Goal: Information Seeking & Learning: Learn about a topic

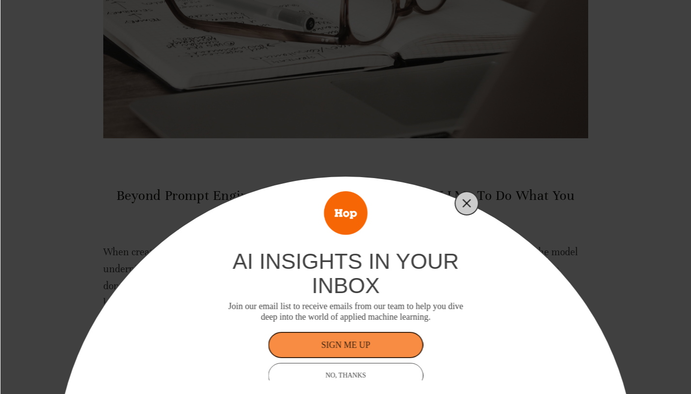
click at [469, 203] on icon "Close" at bounding box center [466, 203] width 9 height 9
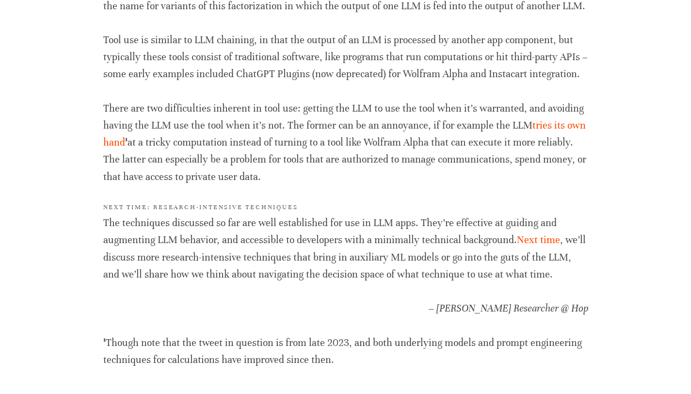
scroll to position [2202, 0]
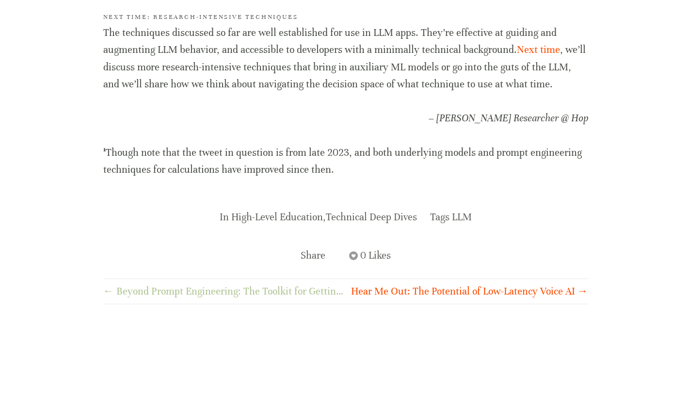
click at [295, 293] on link "← Beyond Prompt Engineering: The Toolkit for Getting LLMs to Do What You Want, …" at bounding box center [224, 291] width 242 height 17
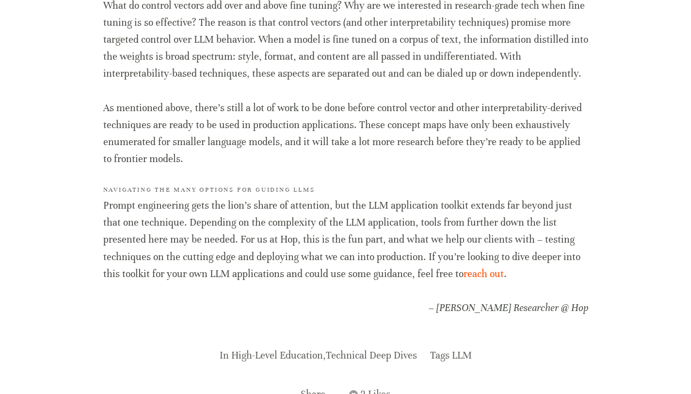
scroll to position [2150, 0]
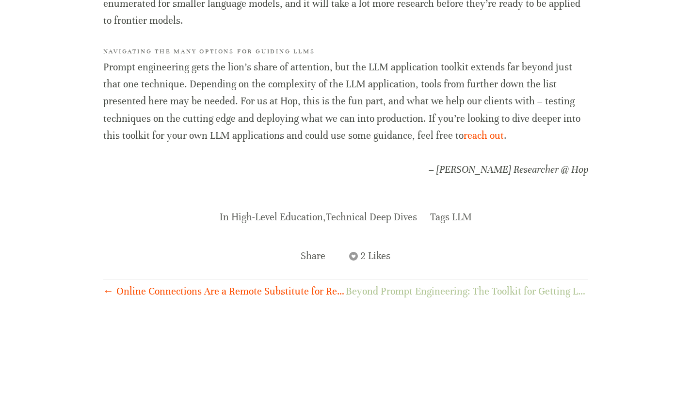
click at [457, 286] on link "Beyond Prompt Engineering: The Toolkit for Getting LLMs to Do What You Want, Pa…" at bounding box center [467, 291] width 242 height 17
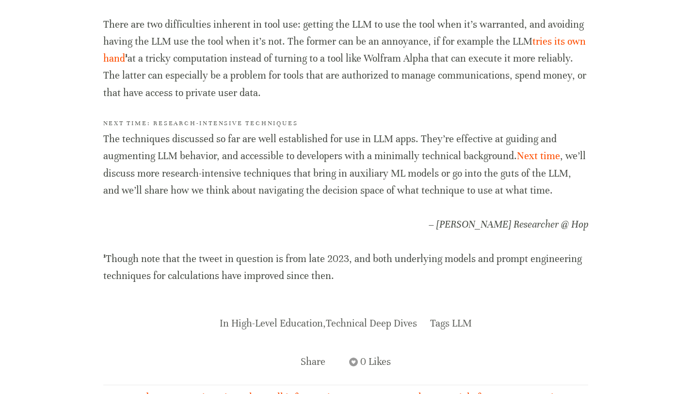
scroll to position [2202, 0]
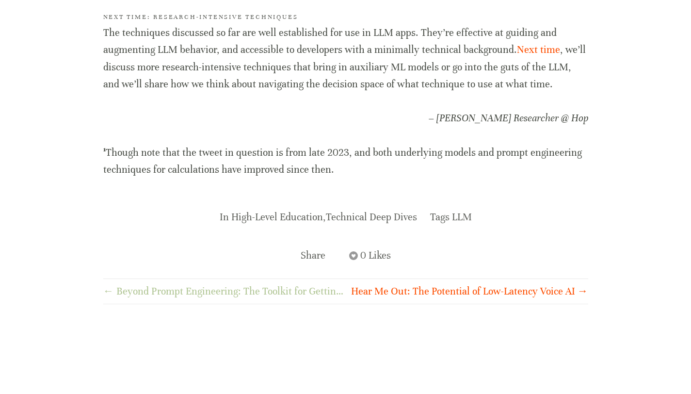
click at [322, 290] on link "← Beyond Prompt Engineering: The Toolkit for Getting LLMs to Do What You Want, …" at bounding box center [224, 291] width 242 height 17
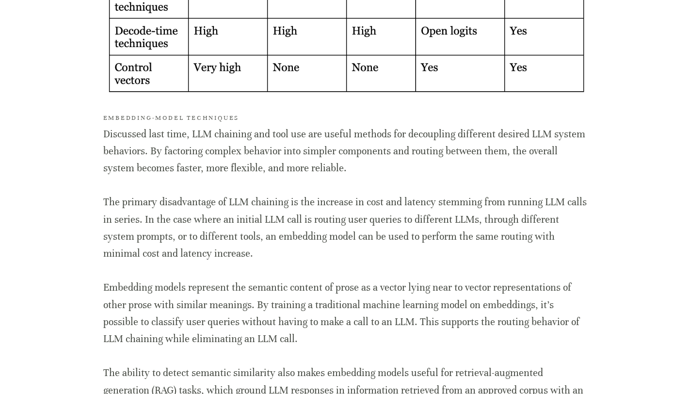
scroll to position [872, 0]
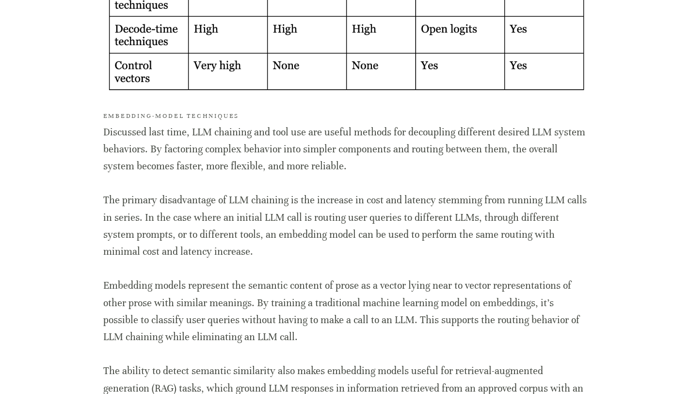
click at [613, 106] on div "Home Services ML/AI Research ML/AI Engineering ML/AI Operations ML/AI Strategy …" at bounding box center [346, 400] width 572 height 2544
click at [437, 173] on p "Discussed last time, LLM chaining and tool use are useful methods for decouplin…" at bounding box center [345, 149] width 485 height 51
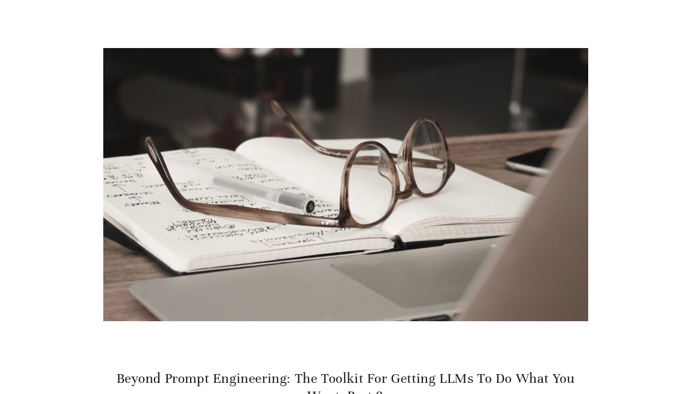
scroll to position [0, 0]
